Goal: Communication & Community: Answer question/provide support

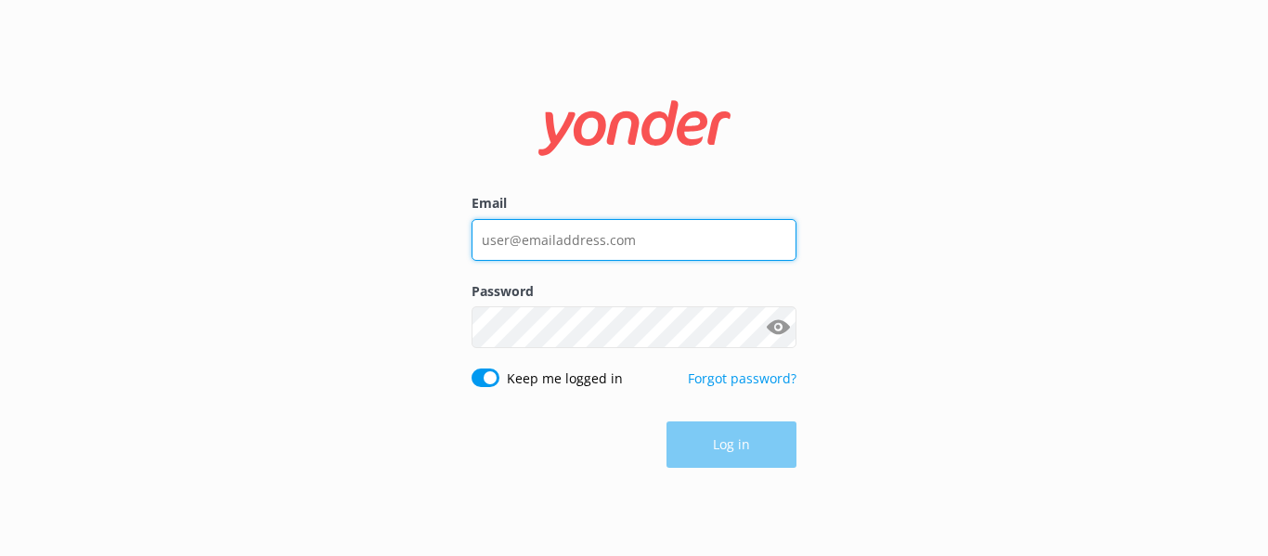
type input "[PERSON_NAME][EMAIL_ADDRESS][DOMAIN_NAME]"
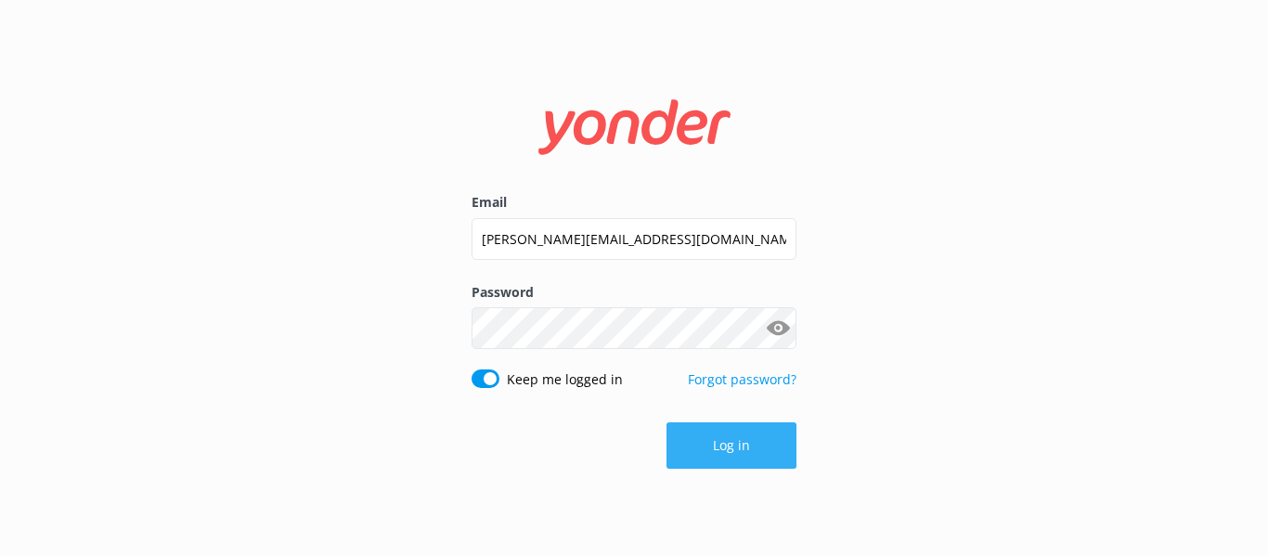
click at [788, 439] on button "Log in" at bounding box center [731, 445] width 130 height 46
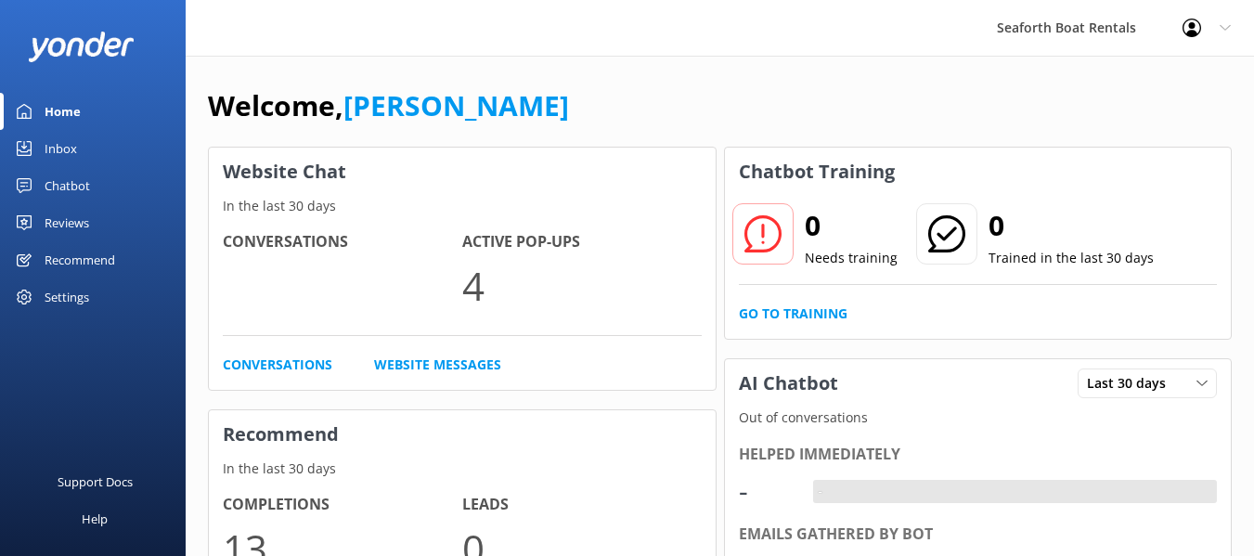
click at [76, 145] on div "Inbox" at bounding box center [61, 148] width 32 height 37
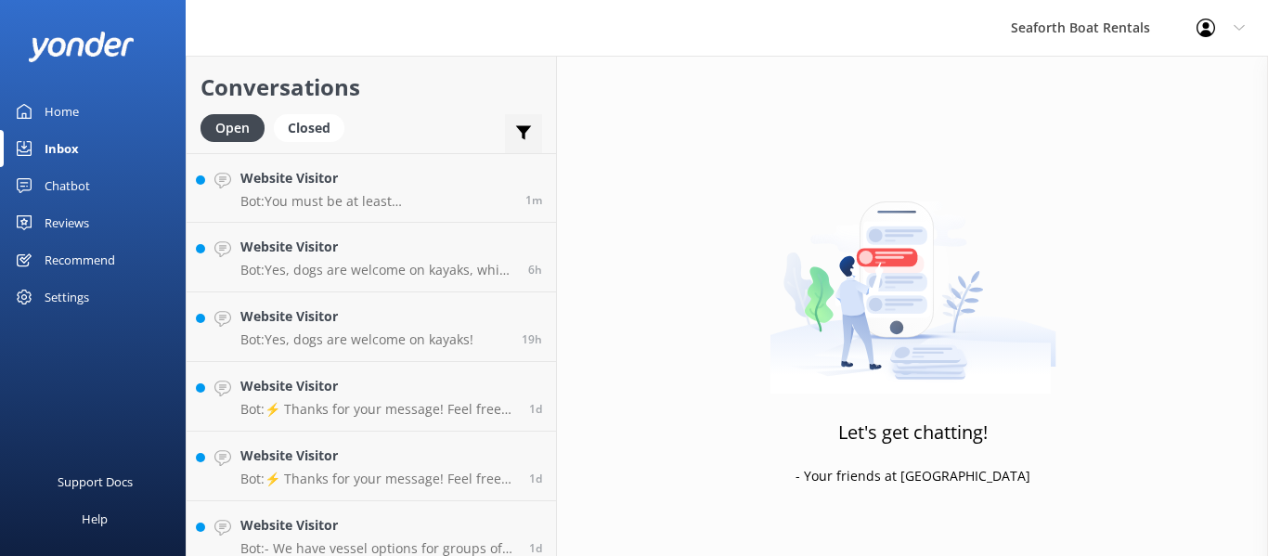
click at [510, 124] on div "Important Assigned to me Unassigned" at bounding box center [523, 136] width 37 height 45
click at [519, 140] on icon at bounding box center [523, 132] width 19 height 19
click at [448, 108] on div "Conversations Open Closed Important Assigned to me Unassigned" at bounding box center [371, 104] width 369 height 97
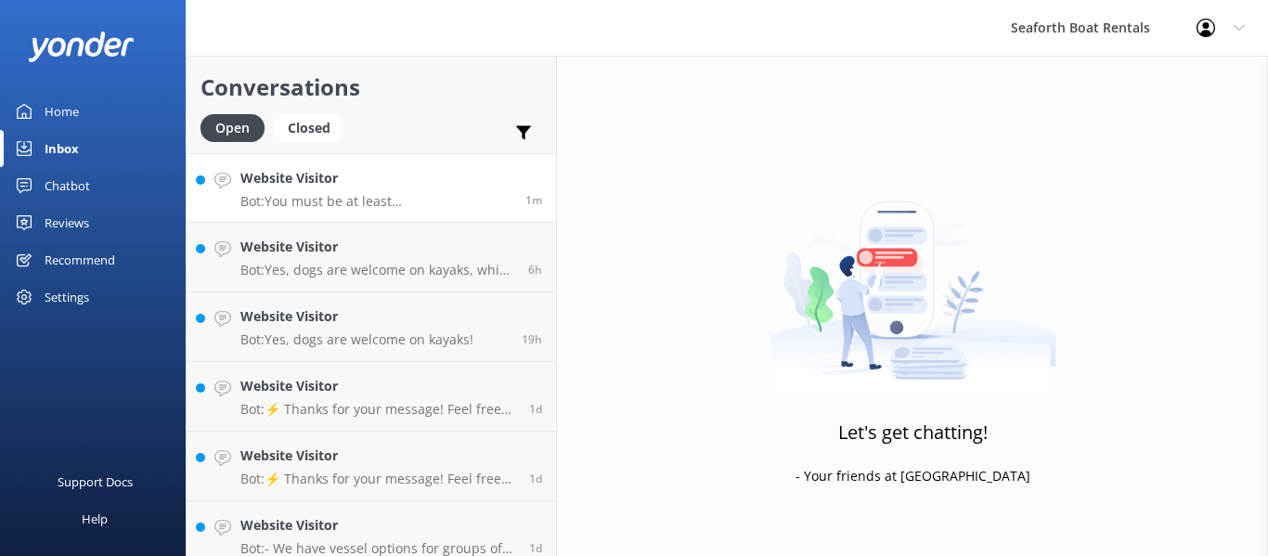
click at [366, 161] on link "Website Visitor Bot: You must be at least [DEMOGRAPHIC_DATA] to rent and operat…" at bounding box center [371, 188] width 369 height 70
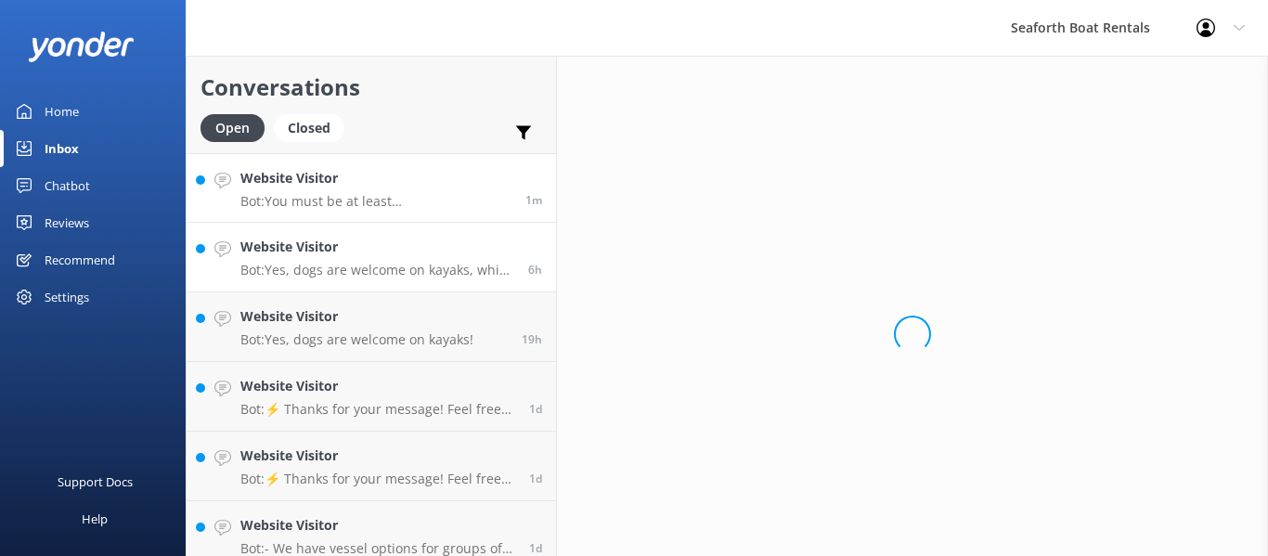
click at [387, 271] on p "Bot: Yes, dogs are welcome on kayaks, which includes SUP rentals in [GEOGRAPHIC…" at bounding box center [377, 270] width 274 height 17
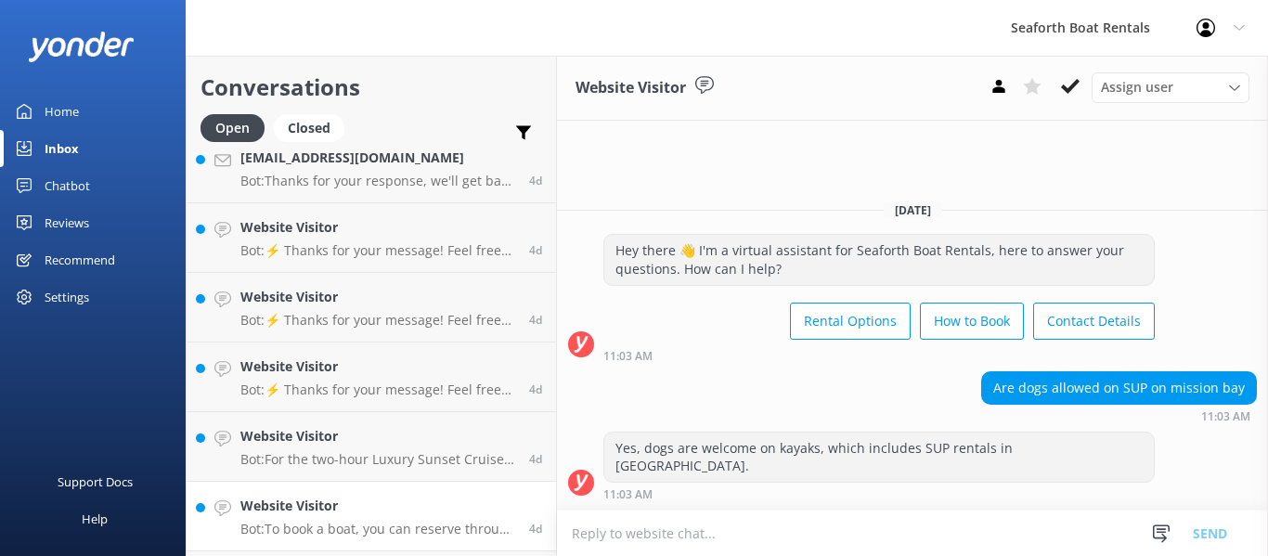
scroll to position [1198, 0]
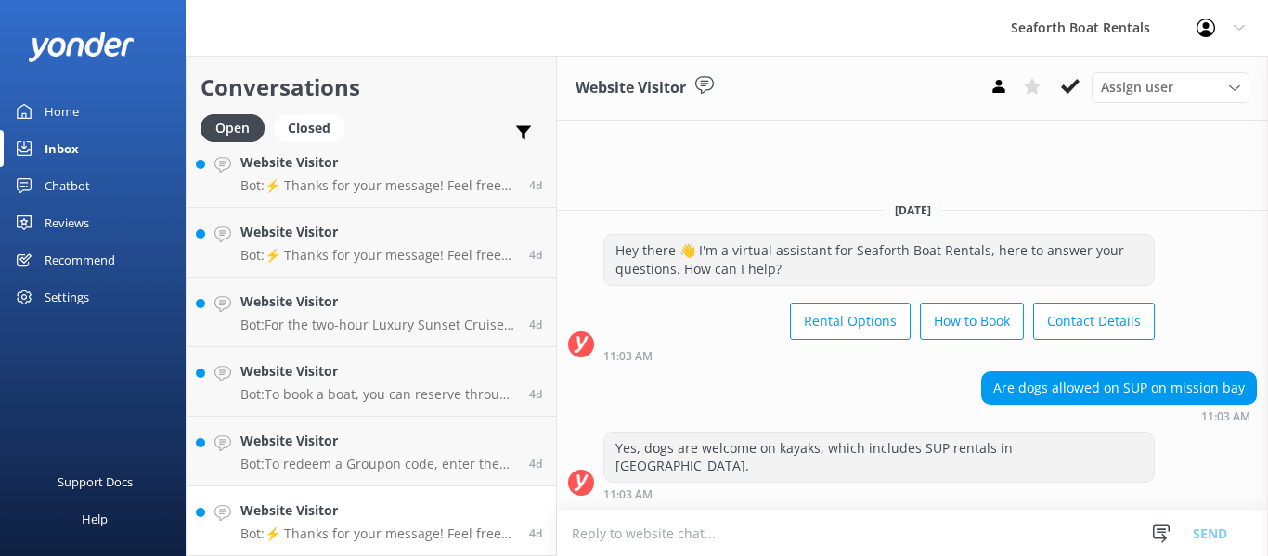
click at [393, 522] on div "Website Visitor Bot: ⚡ Thanks for your message! Feel free to keep chatting — ou…" at bounding box center [377, 520] width 275 height 41
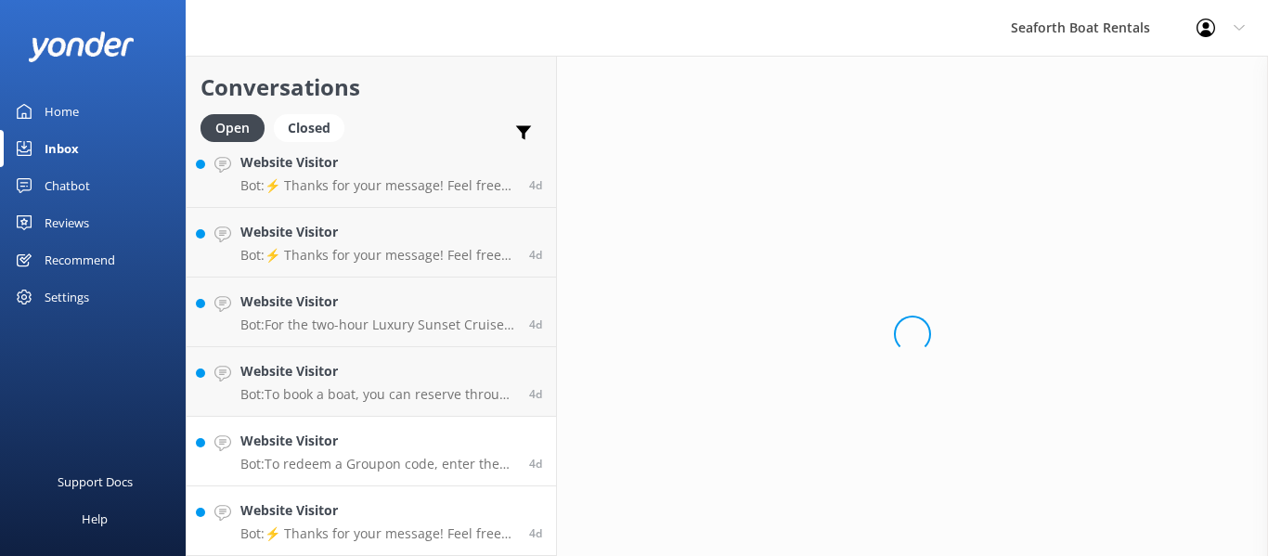
click at [368, 451] on h4 "Website Visitor" at bounding box center [377, 441] width 275 height 20
click at [365, 369] on h4 "Website Visitor" at bounding box center [377, 371] width 275 height 20
drag, startPoint x: 354, startPoint y: 308, endPoint x: 352, endPoint y: 274, distance: 34.4
click at [354, 307] on h4 "Website Visitor" at bounding box center [377, 301] width 275 height 20
click at [357, 233] on h4 "Website Visitor" at bounding box center [377, 232] width 275 height 20
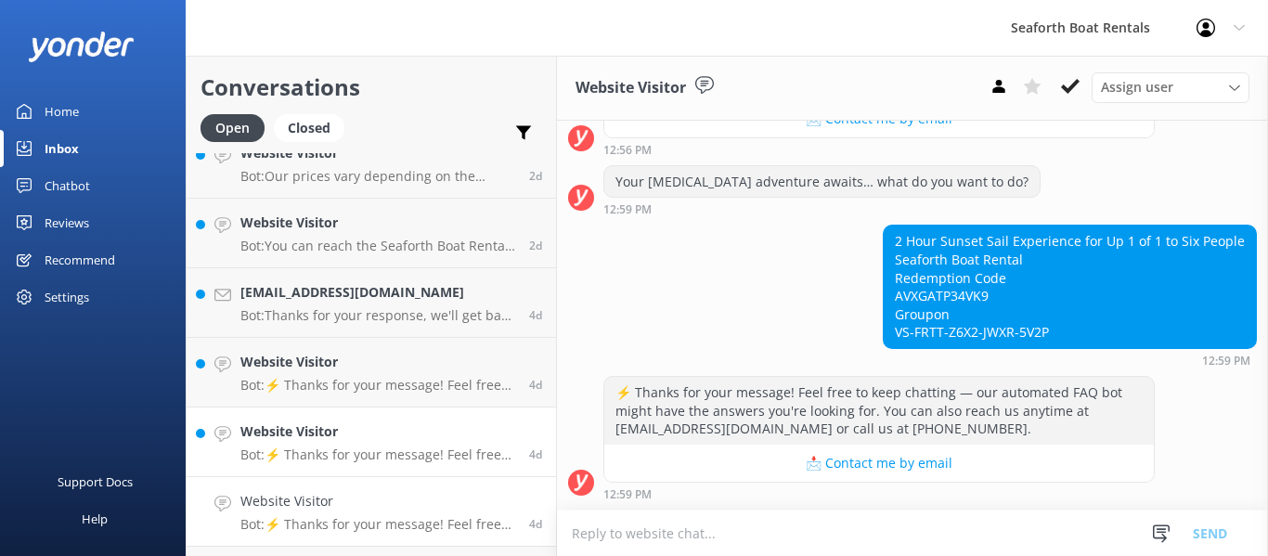
scroll to position [920, 0]
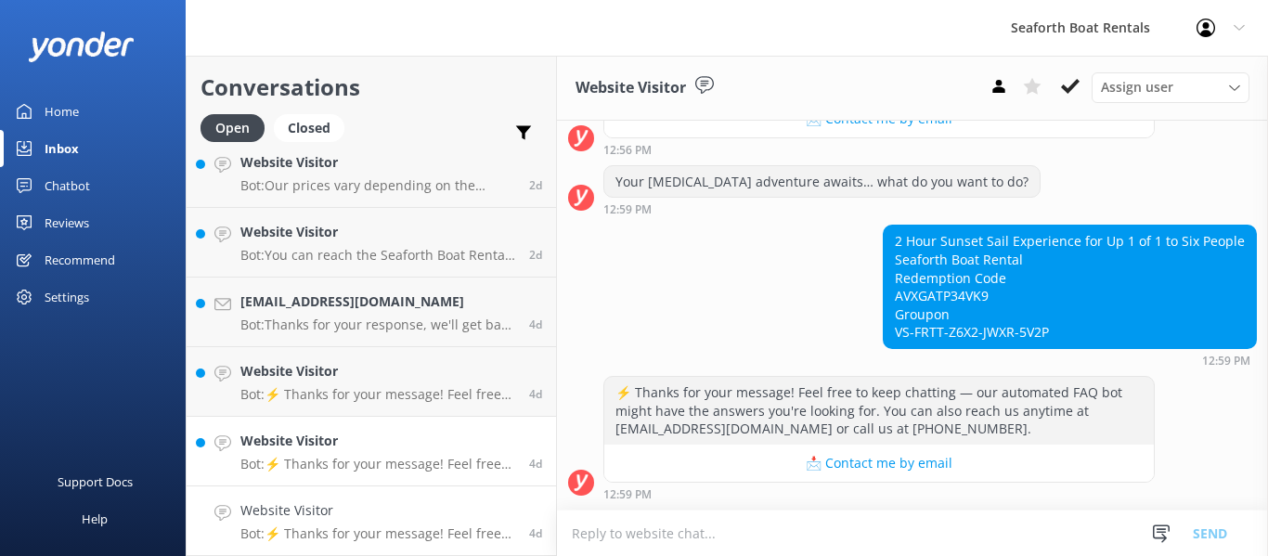
click at [378, 431] on h4 "Website Visitor" at bounding box center [377, 441] width 275 height 20
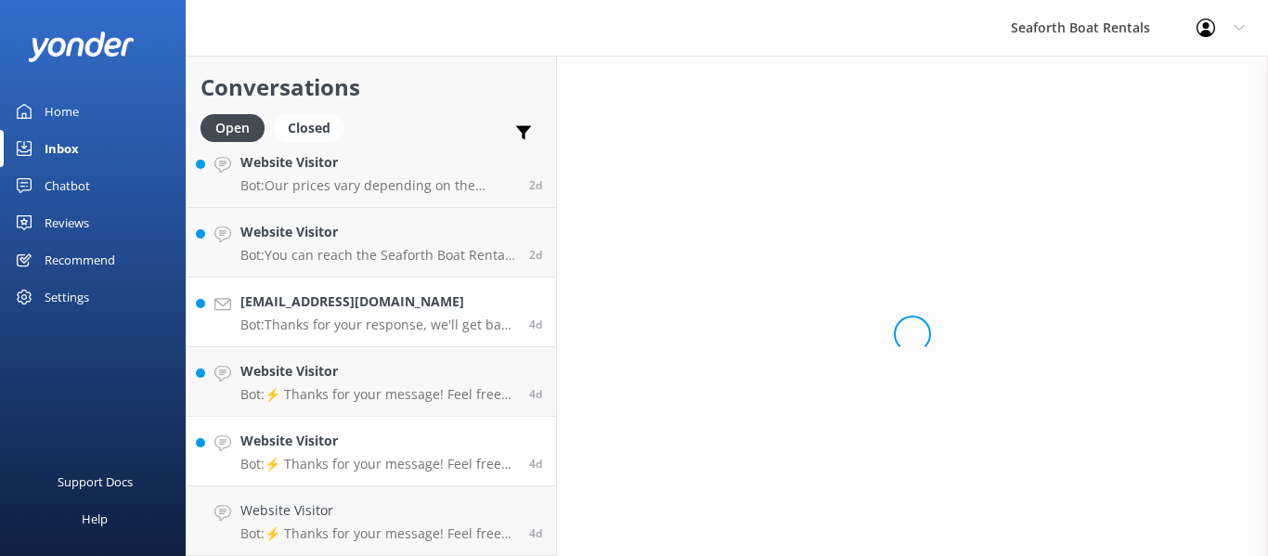
click at [333, 328] on p "Bot: Thanks for your response, we'll get back to you as soon as we can during o…" at bounding box center [377, 324] width 275 height 17
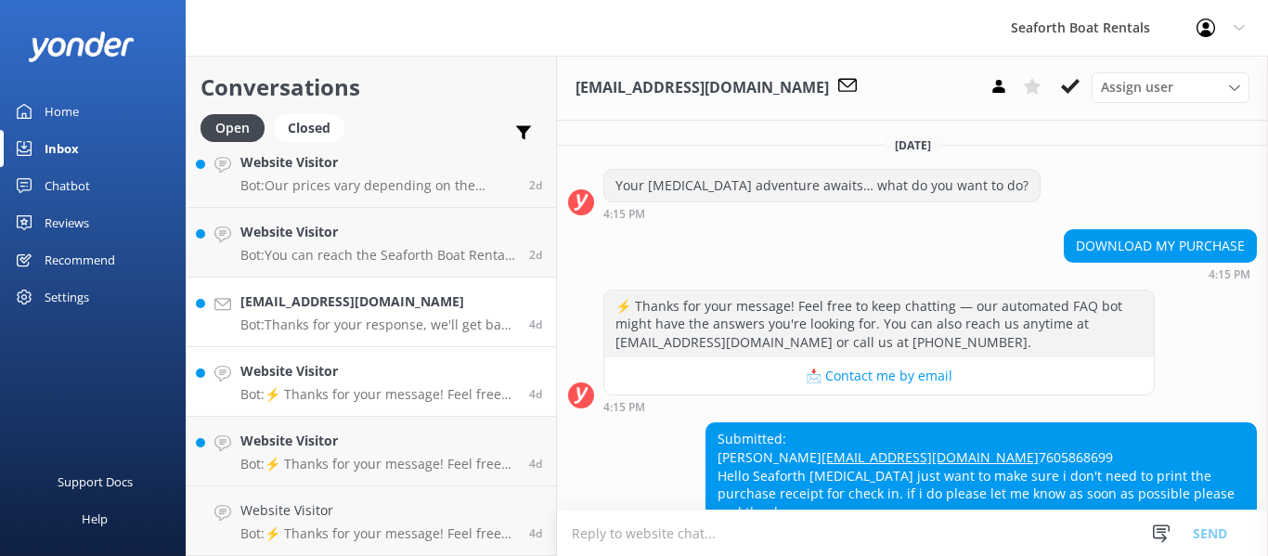
scroll to position [161, 0]
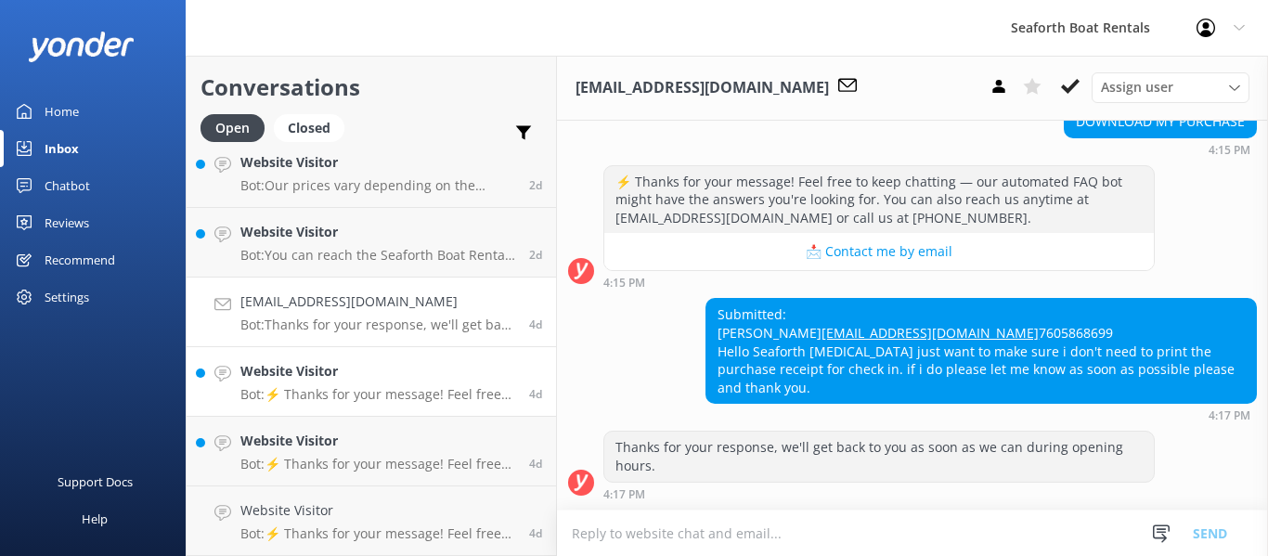
click at [399, 376] on h4 "Website Visitor" at bounding box center [377, 371] width 275 height 20
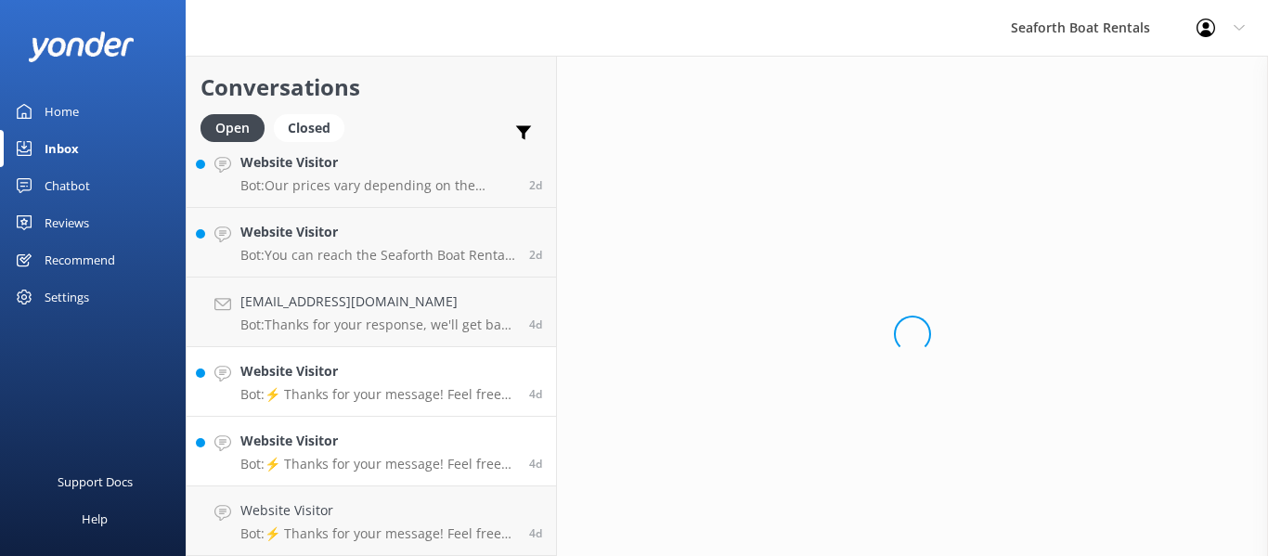
click at [428, 433] on h4 "Website Visitor" at bounding box center [377, 441] width 275 height 20
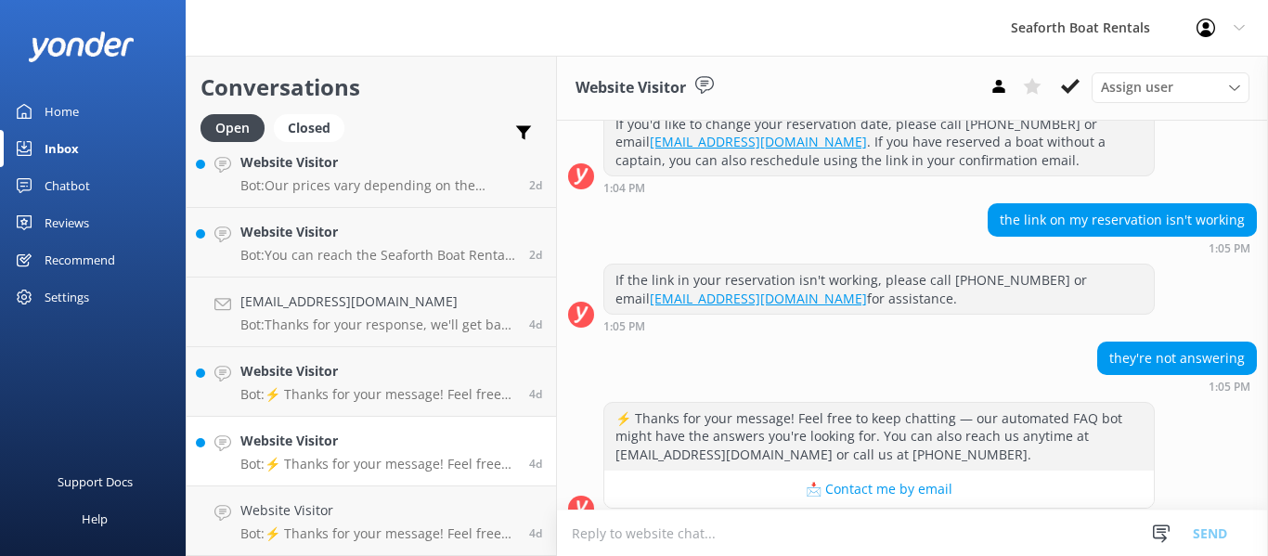
scroll to position [186, 0]
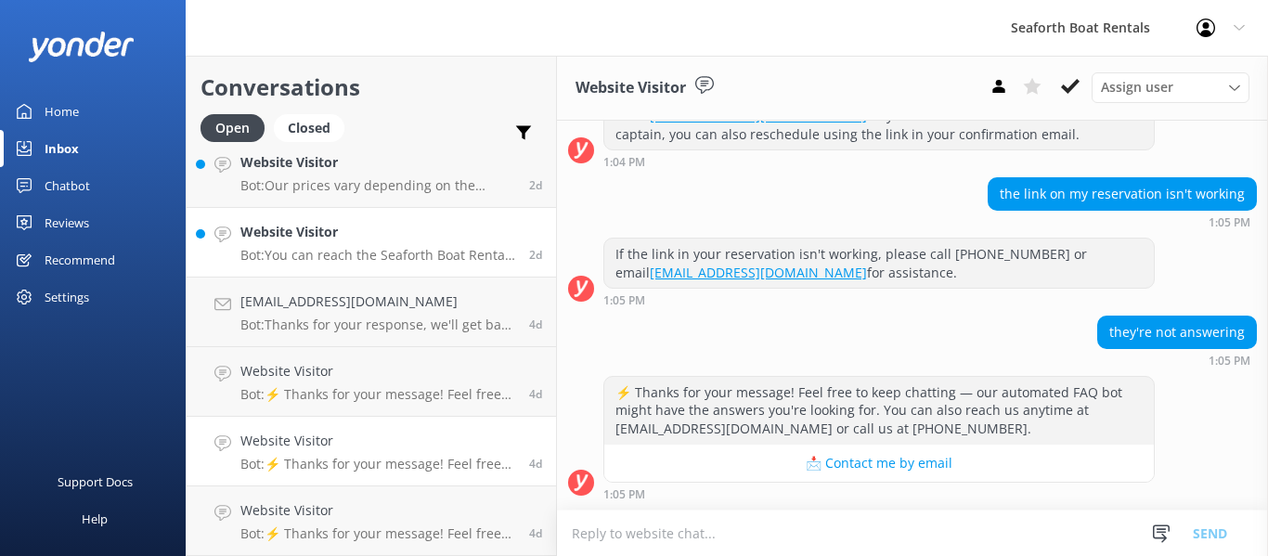
click at [430, 238] on h4 "Website Visitor" at bounding box center [377, 232] width 275 height 20
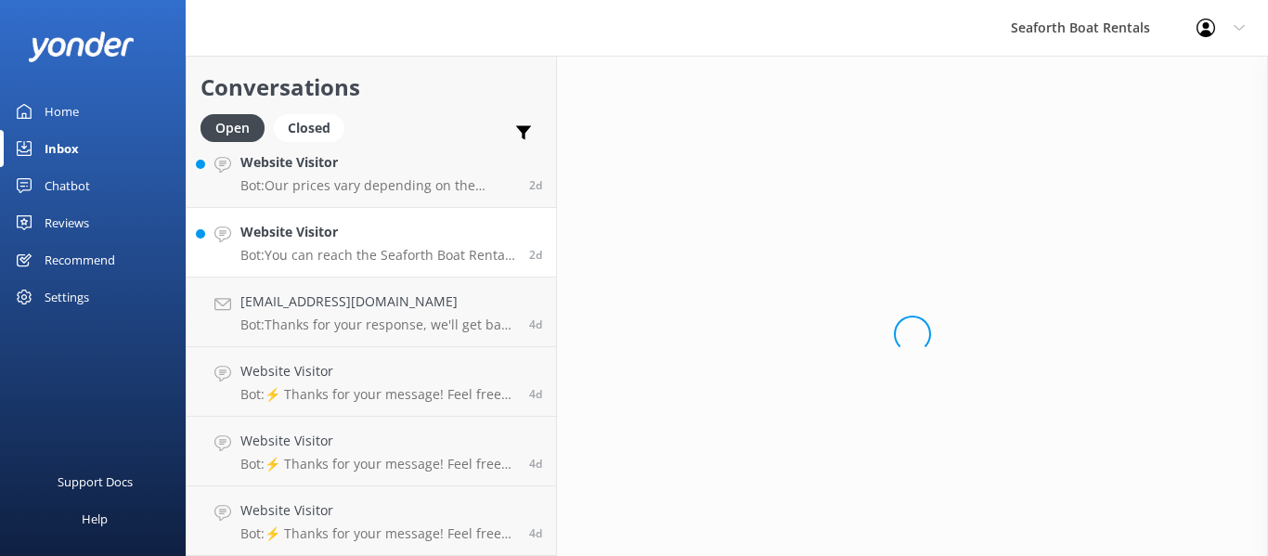
scroll to position [827, 0]
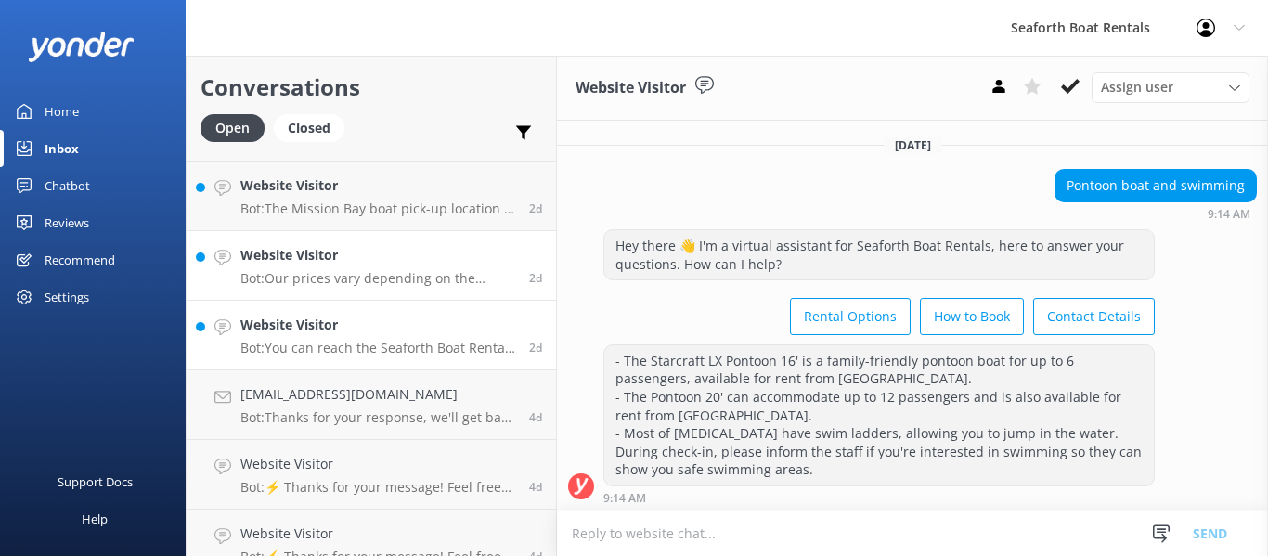
click at [427, 258] on h4 "Website Visitor" at bounding box center [377, 255] width 275 height 20
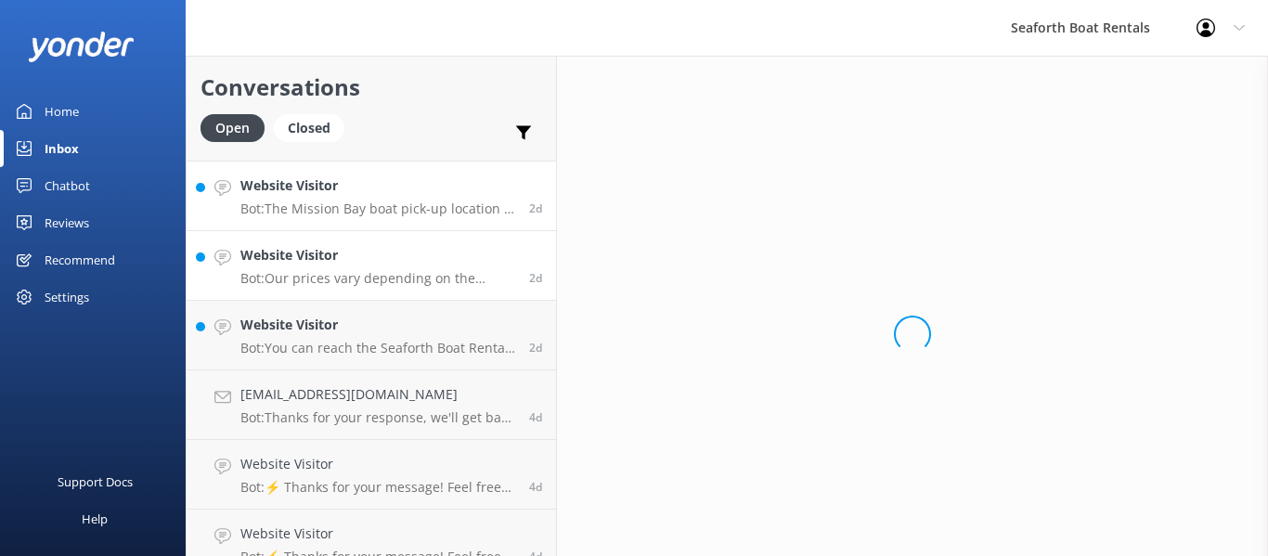
click at [398, 199] on div "Website Visitor Bot: The Mission Bay boat pick-up location is at [STREET_ADDRES…" at bounding box center [377, 195] width 275 height 41
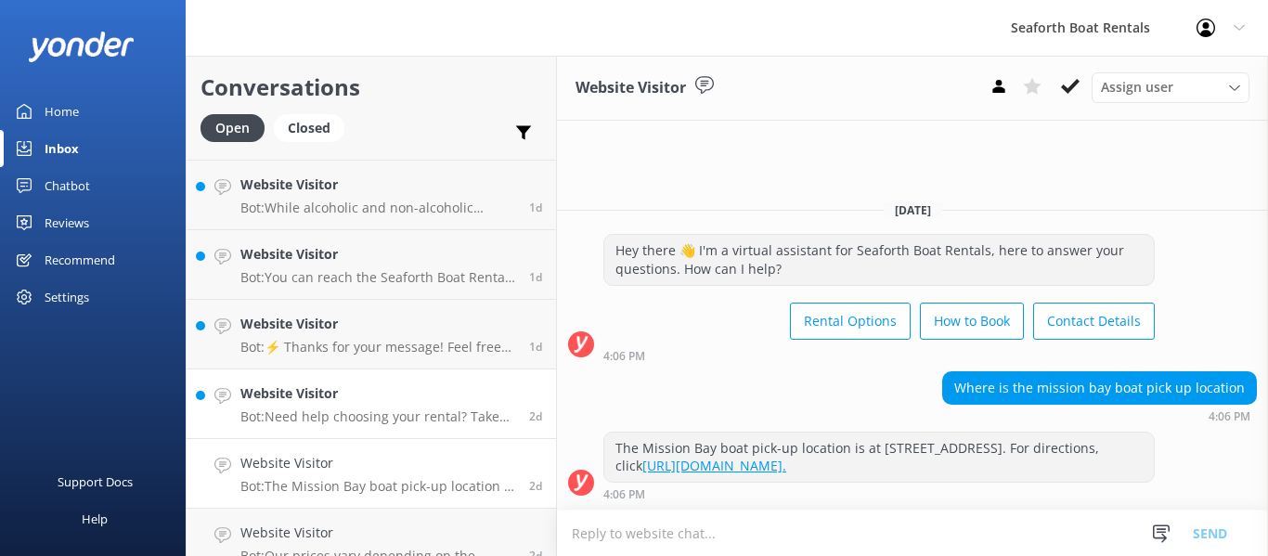
scroll to position [548, 0]
click at [419, 393] on h4 "Website Visitor" at bounding box center [377, 394] width 275 height 20
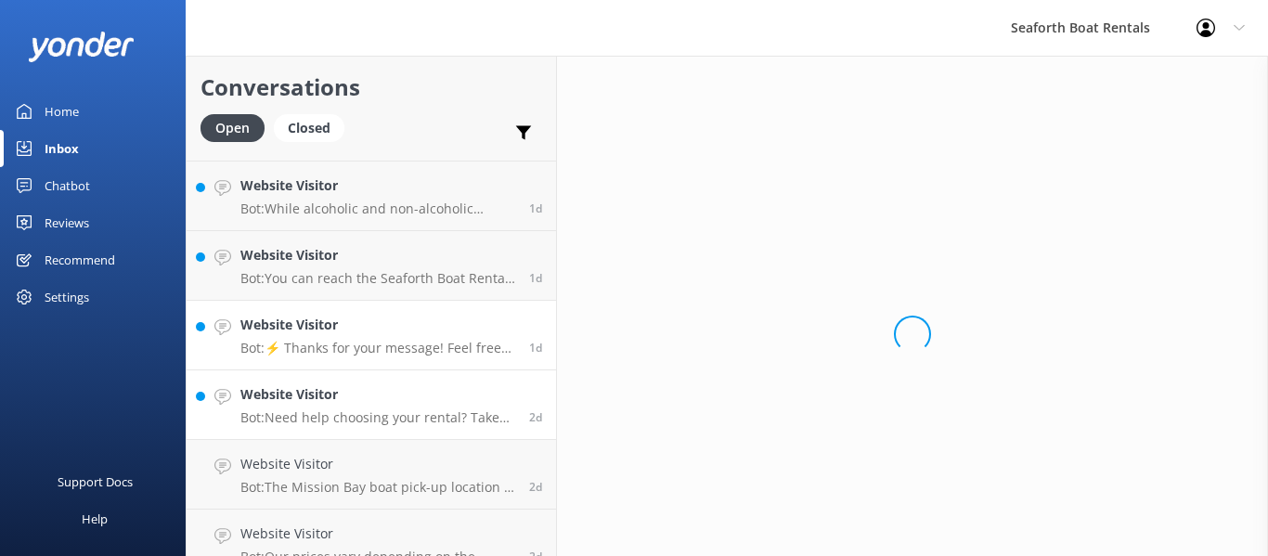
click at [416, 328] on h4 "Website Visitor" at bounding box center [377, 325] width 275 height 20
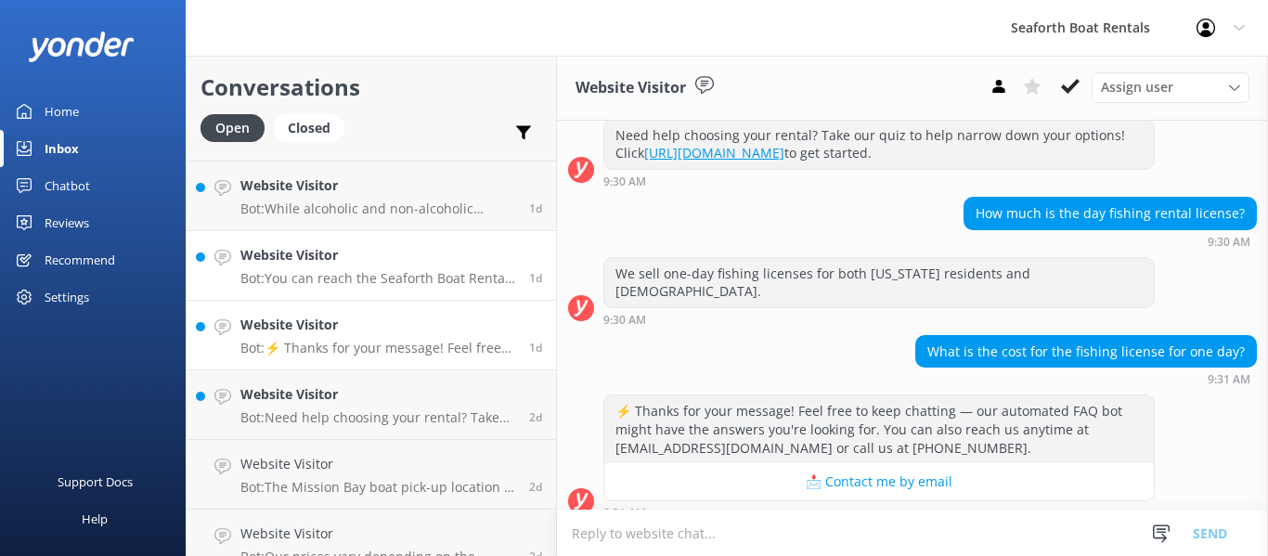
scroll to position [249, 0]
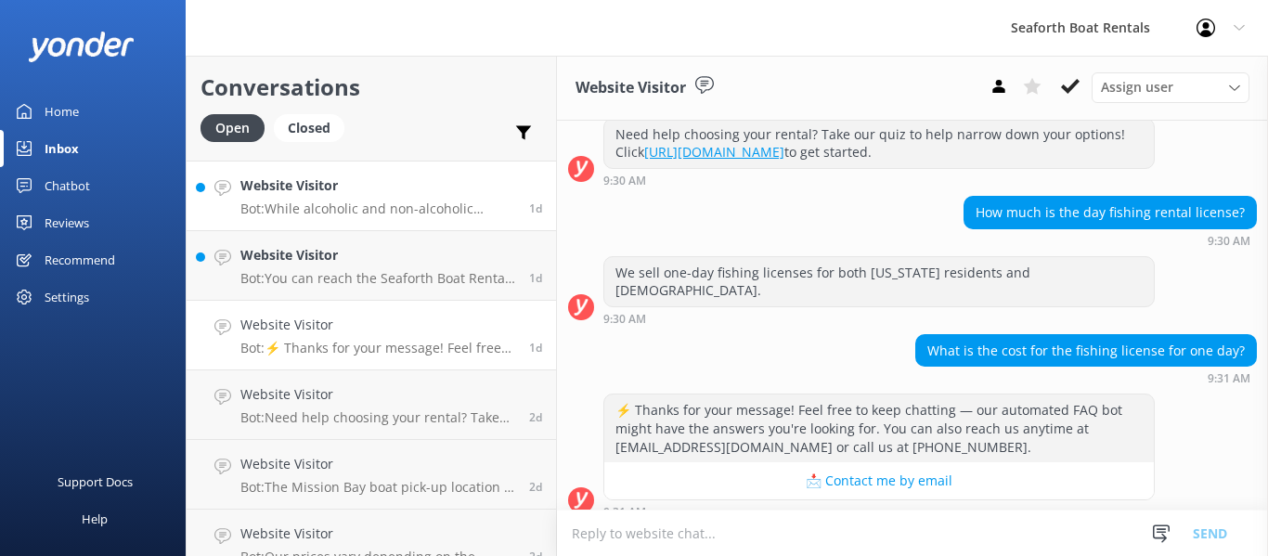
click at [417, 212] on p "Bot: While alcoholic and non-alcoholic beverages are allowed on our vessels, we…" at bounding box center [377, 208] width 275 height 17
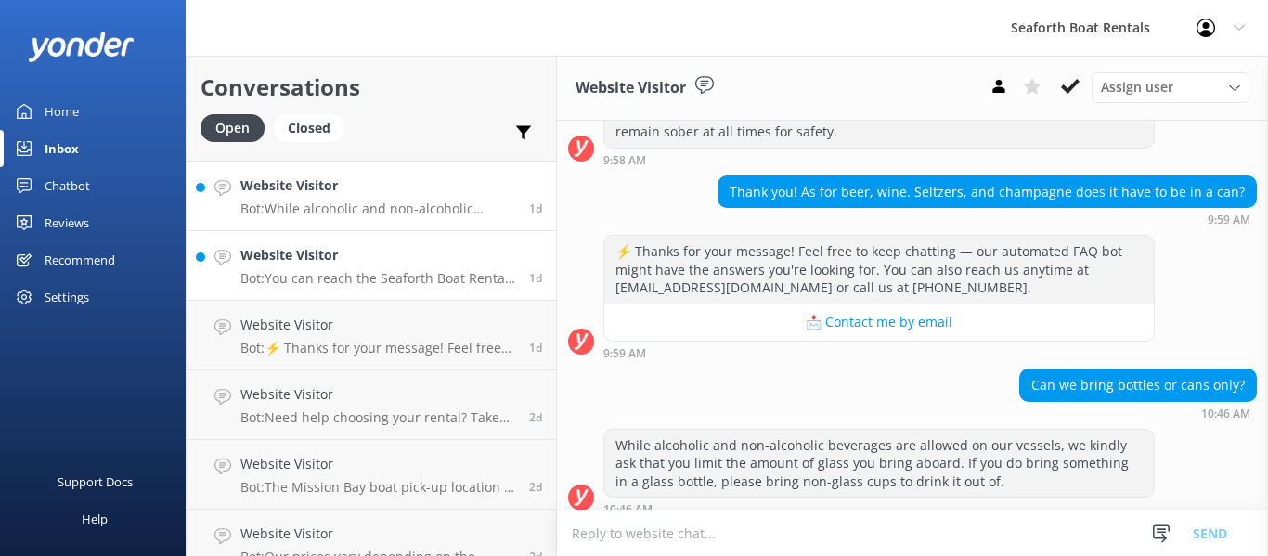
scroll to position [303, 0]
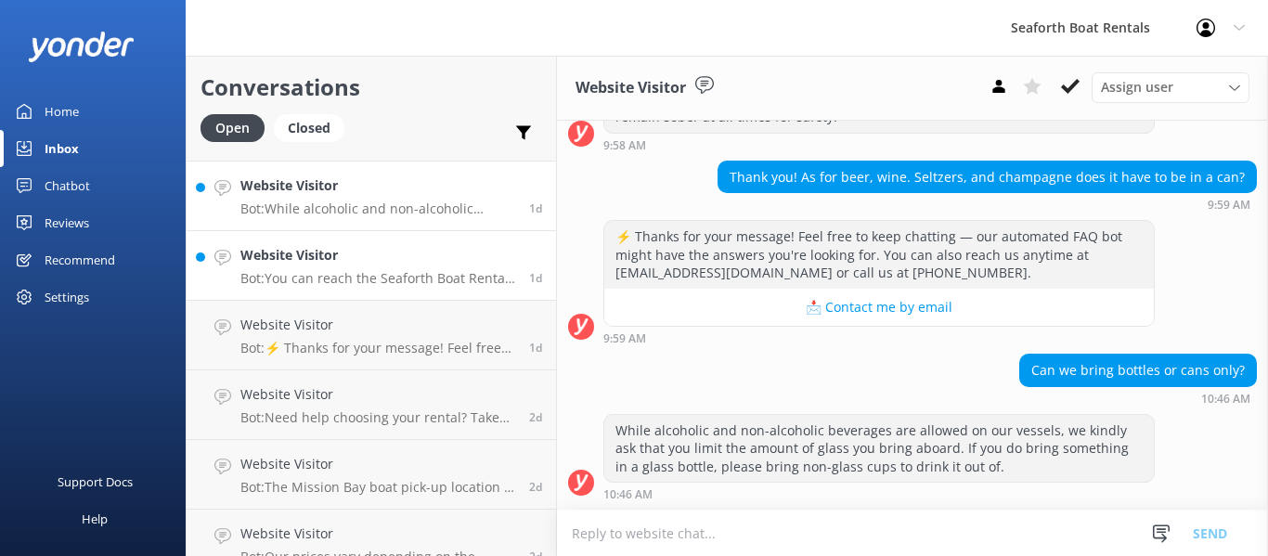
click at [412, 281] on p "Bot: You can reach the Seaforth Boat Rental team at [PHONE_NUMBER] or by emaili…" at bounding box center [377, 278] width 275 height 17
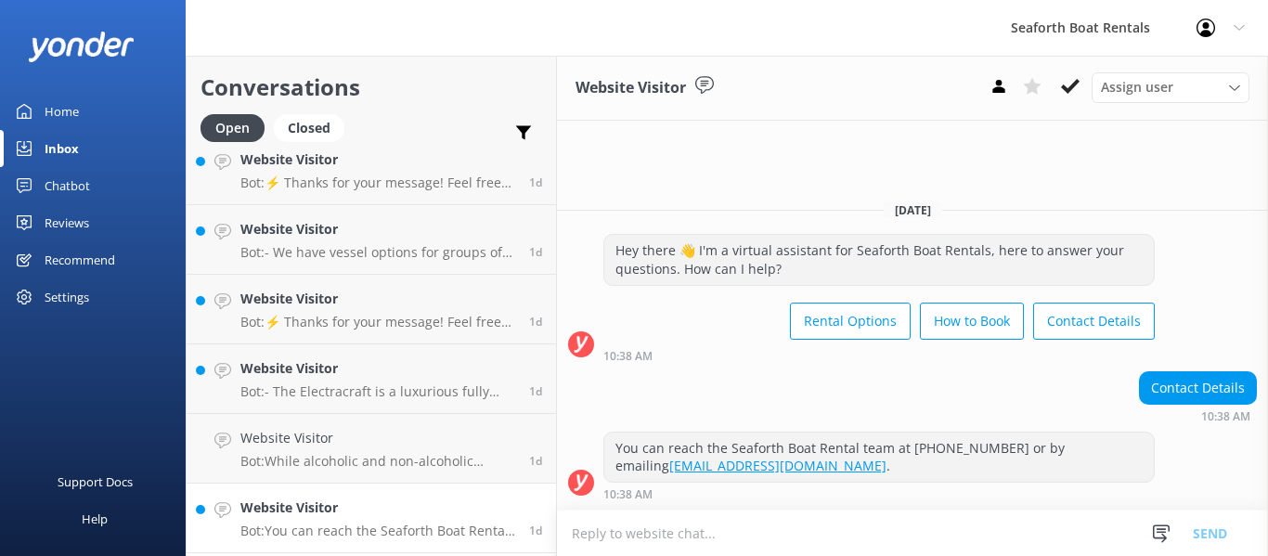
scroll to position [270, 0]
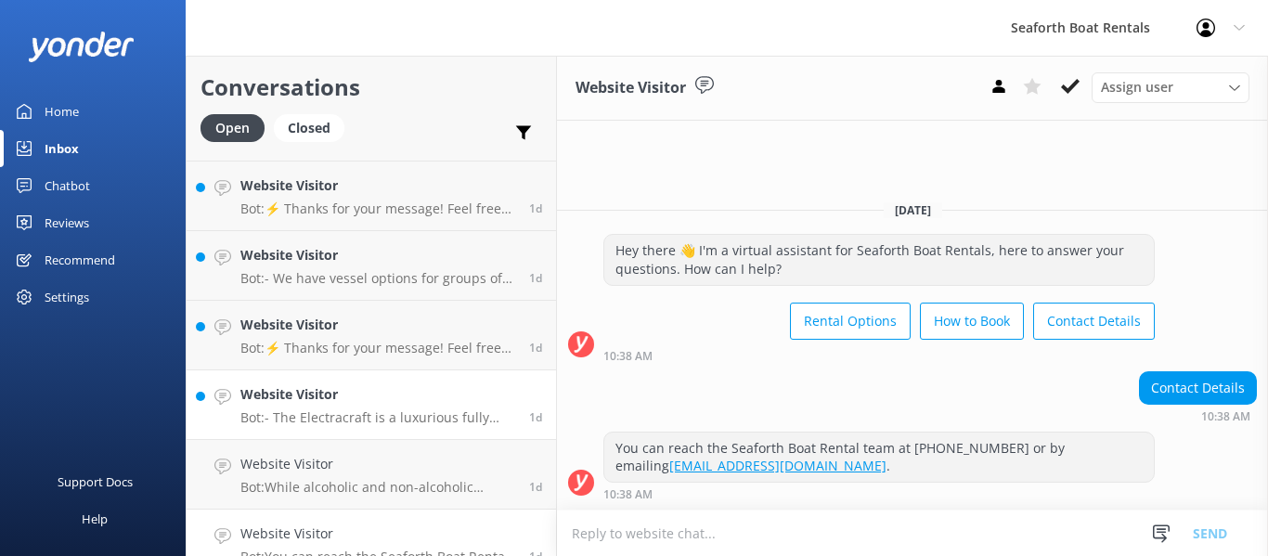
click at [402, 395] on h4 "Website Visitor" at bounding box center [377, 394] width 275 height 20
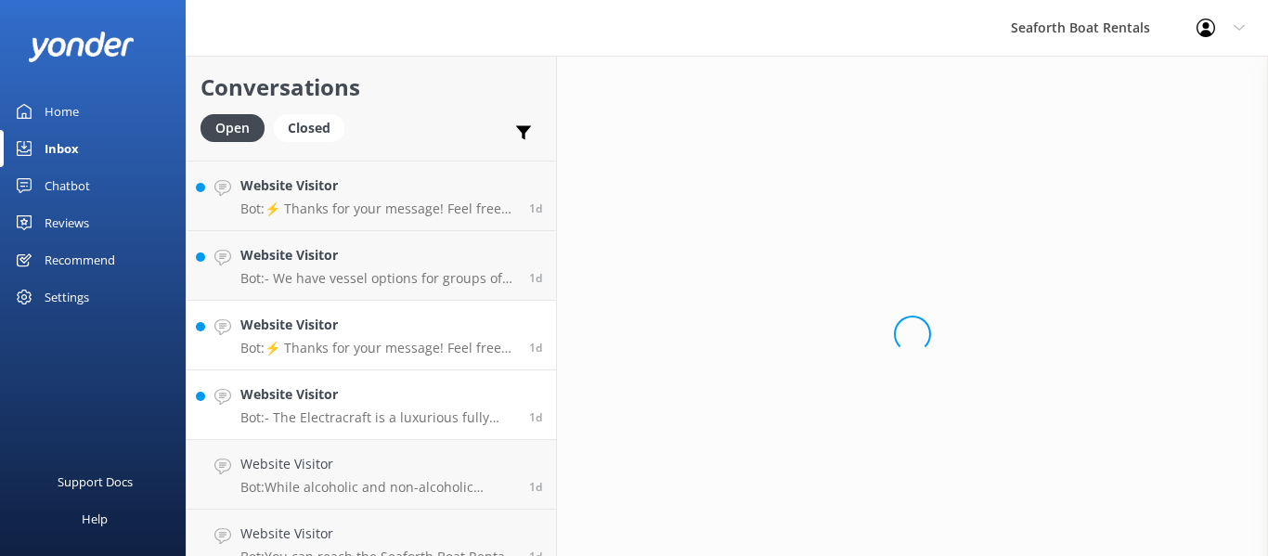
click at [414, 311] on link "Website Visitor Bot: ⚡ Thanks for your message! Feel free to keep chatting — ou…" at bounding box center [371, 336] width 369 height 70
click at [422, 265] on h4 "Website Visitor" at bounding box center [377, 255] width 275 height 20
click at [417, 186] on h4 "Website Visitor" at bounding box center [377, 185] width 275 height 20
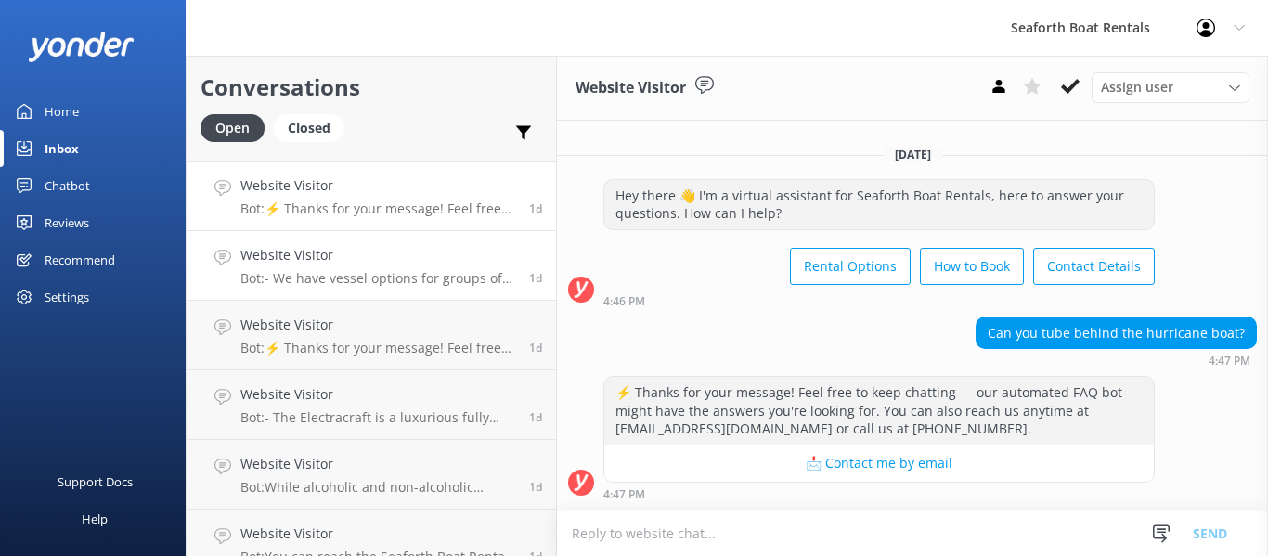
click at [442, 292] on link "Website Visitor Bot: - We have vessel options for groups of 1 - 35 passengers. …" at bounding box center [371, 266] width 369 height 70
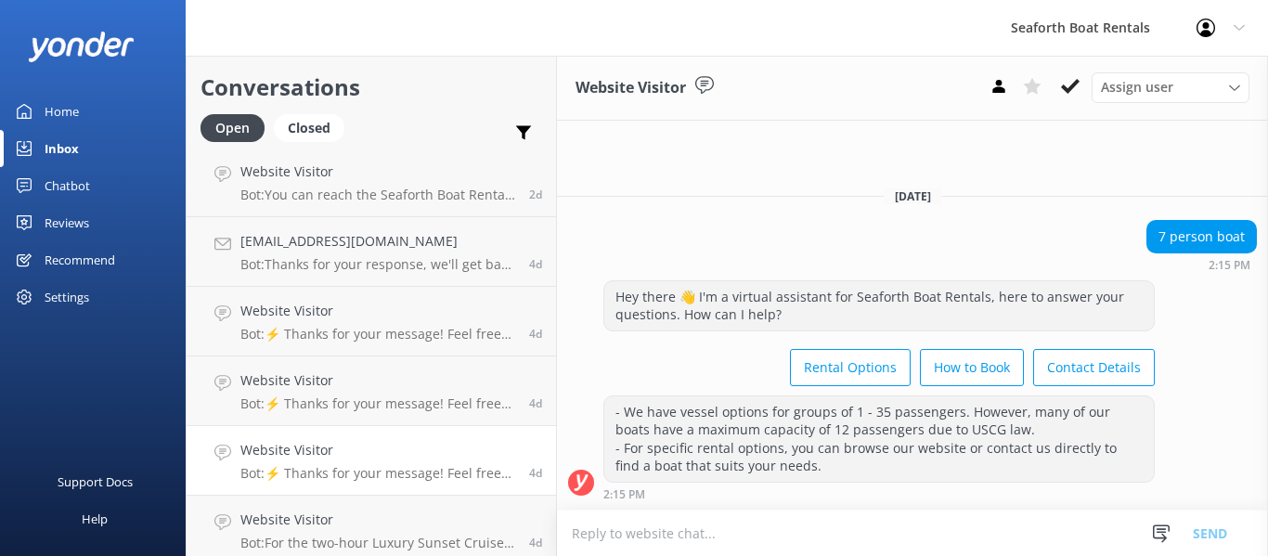
scroll to position [1198, 0]
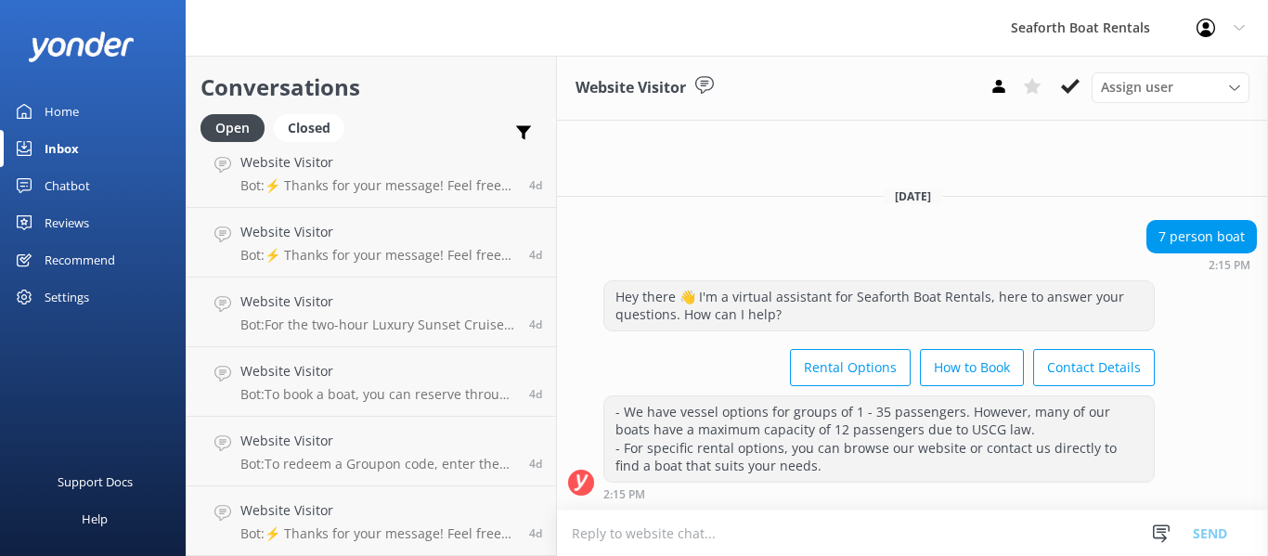
click at [547, 121] on div "Conversations Open Closed Important Assigned to me Unassigned" at bounding box center [371, 104] width 369 height 97
click at [526, 128] on use at bounding box center [524, 133] width 16 height 14
click at [71, 110] on div "Home" at bounding box center [62, 111] width 34 height 37
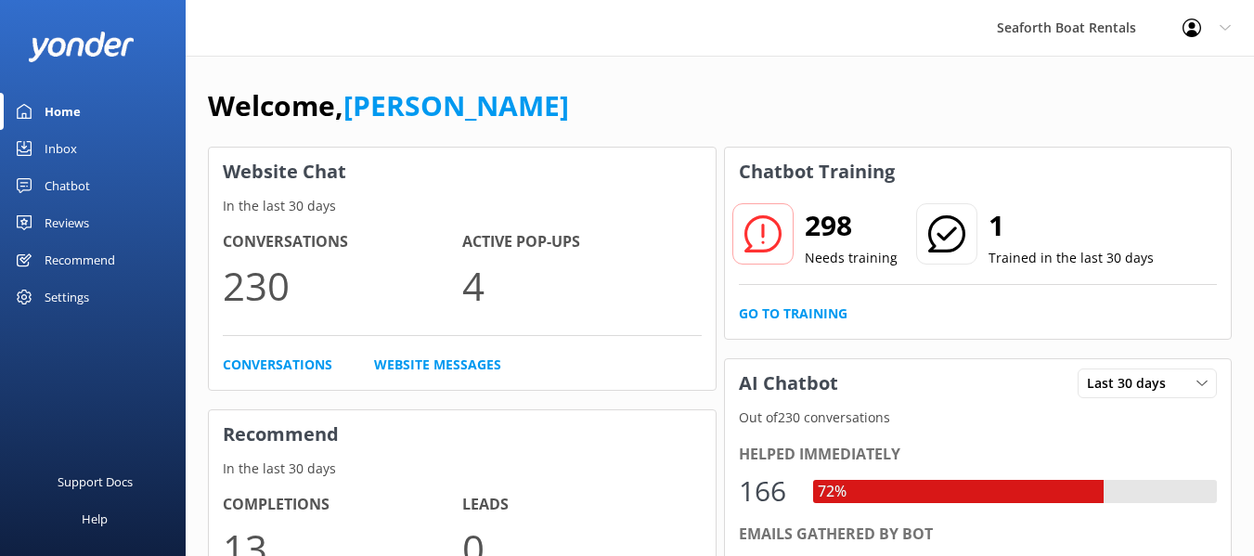
click at [68, 145] on div "Inbox" at bounding box center [61, 148] width 32 height 37
